Goal: Download file/media

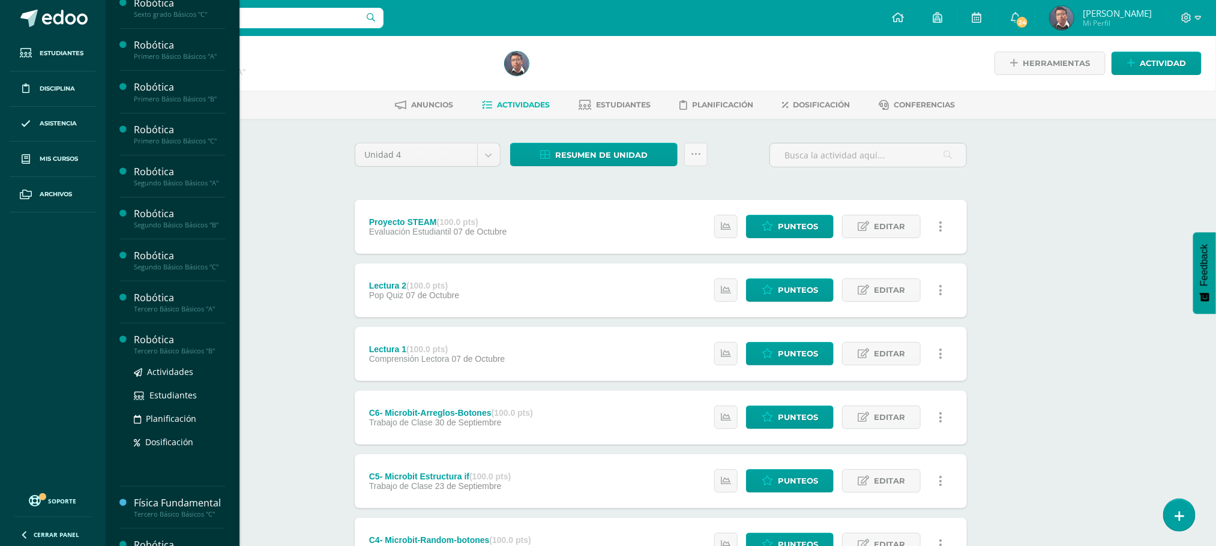
scroll to position [270, 0]
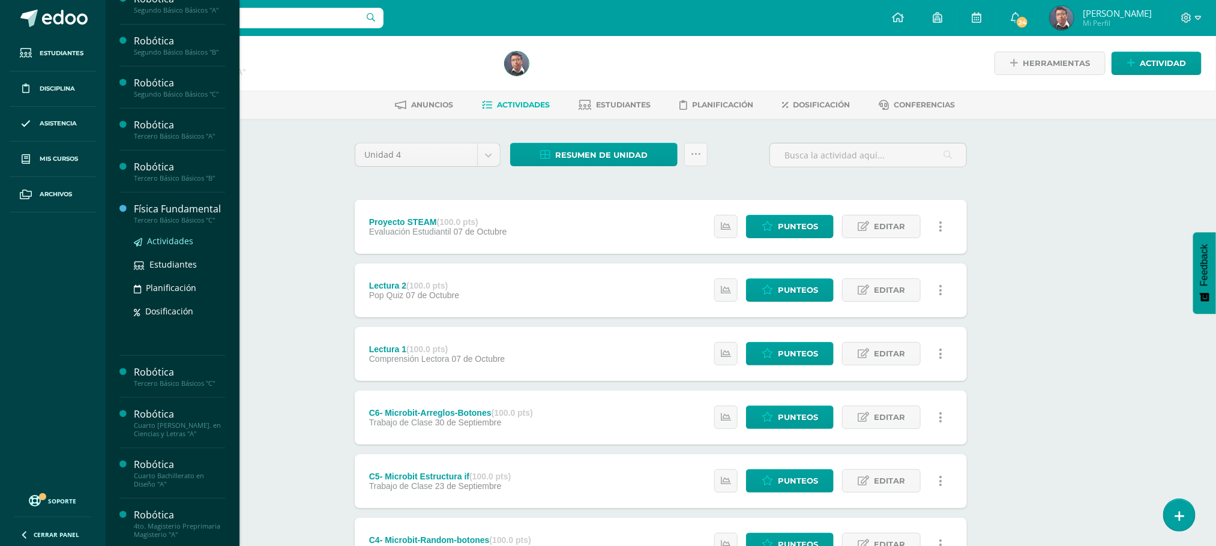
click at [172, 247] on span "Actividades" at bounding box center [170, 240] width 46 height 11
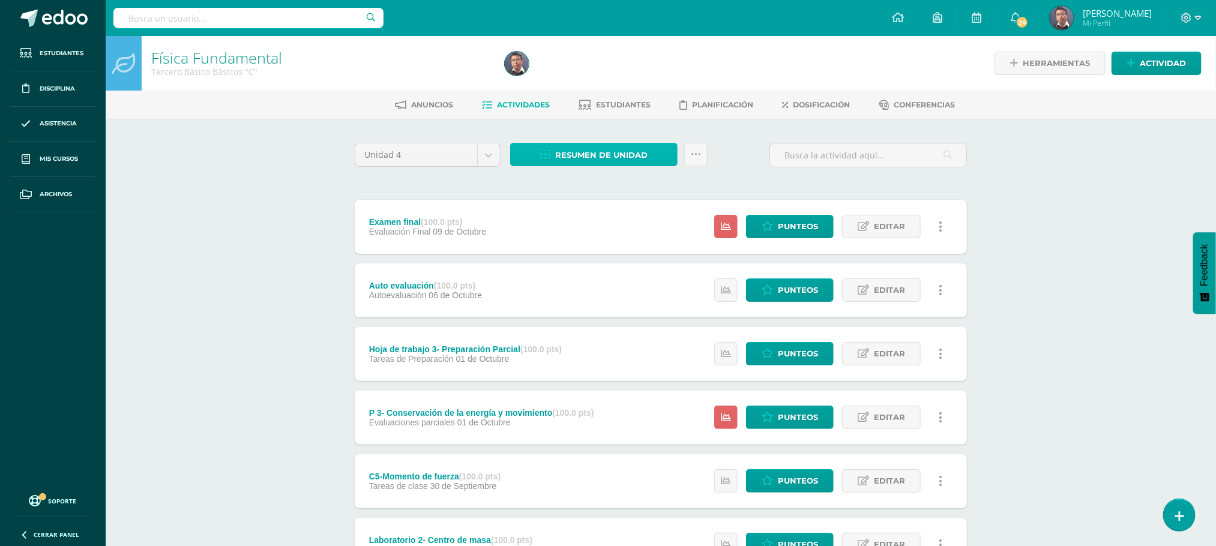
click at [550, 155] on icon at bounding box center [545, 155] width 10 height 10
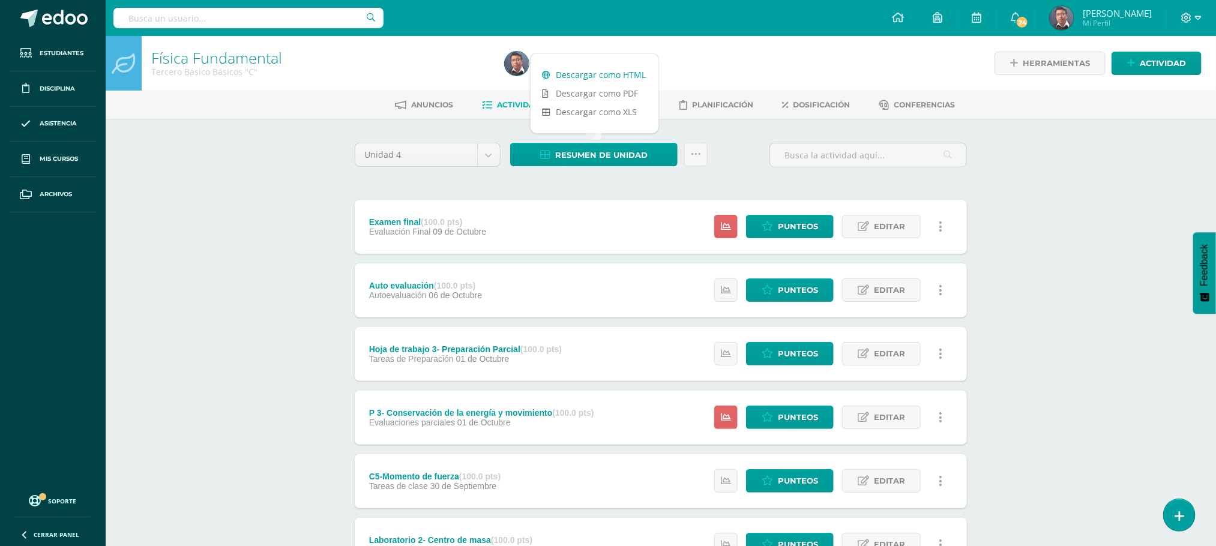
click at [585, 73] on link "Descargar como HTML" at bounding box center [595, 74] width 128 height 19
click at [624, 88] on link "Descargar como PDF" at bounding box center [595, 93] width 128 height 19
